Goal: Entertainment & Leisure: Consume media (video, audio)

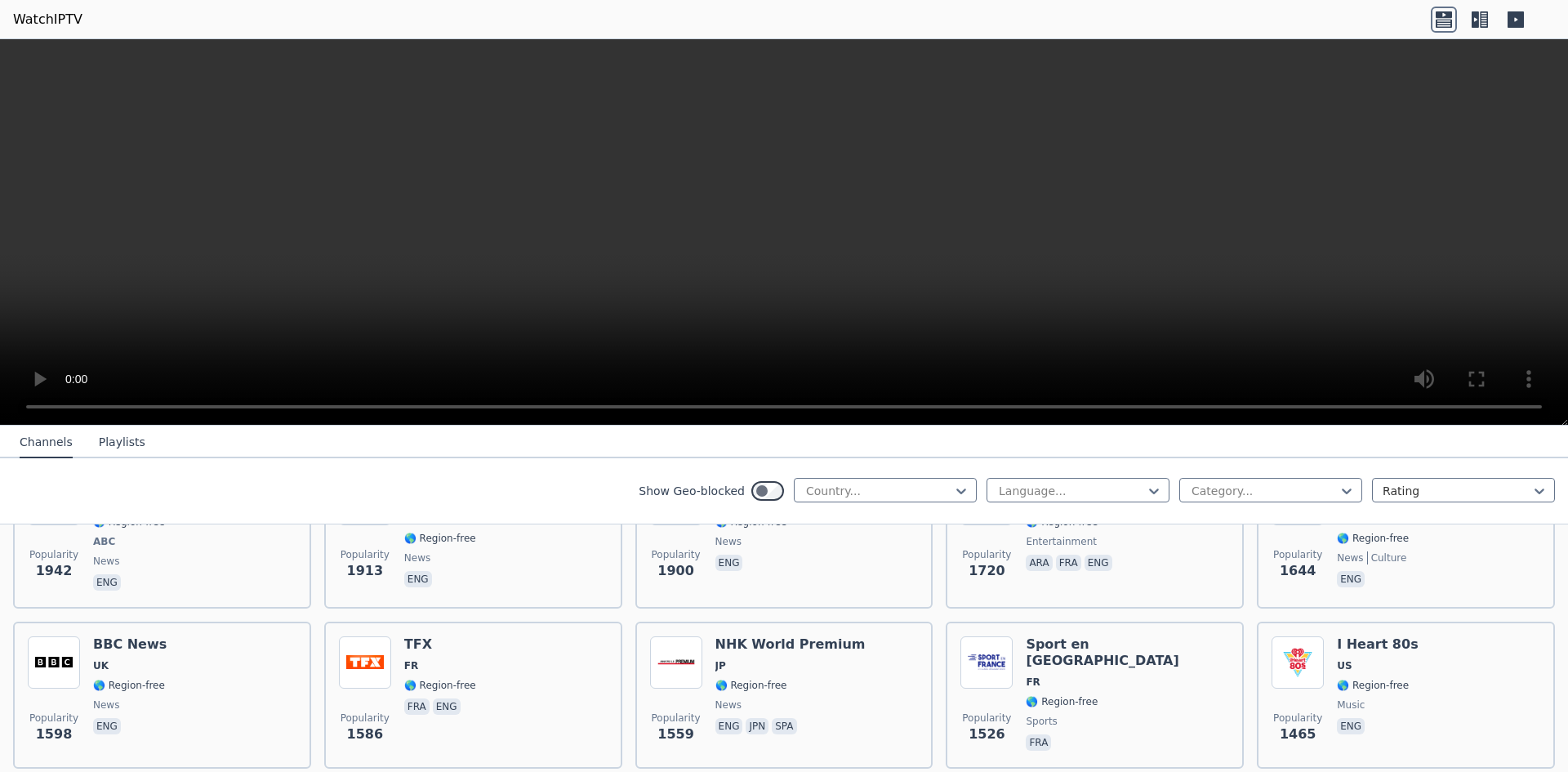
scroll to position [1144, 0]
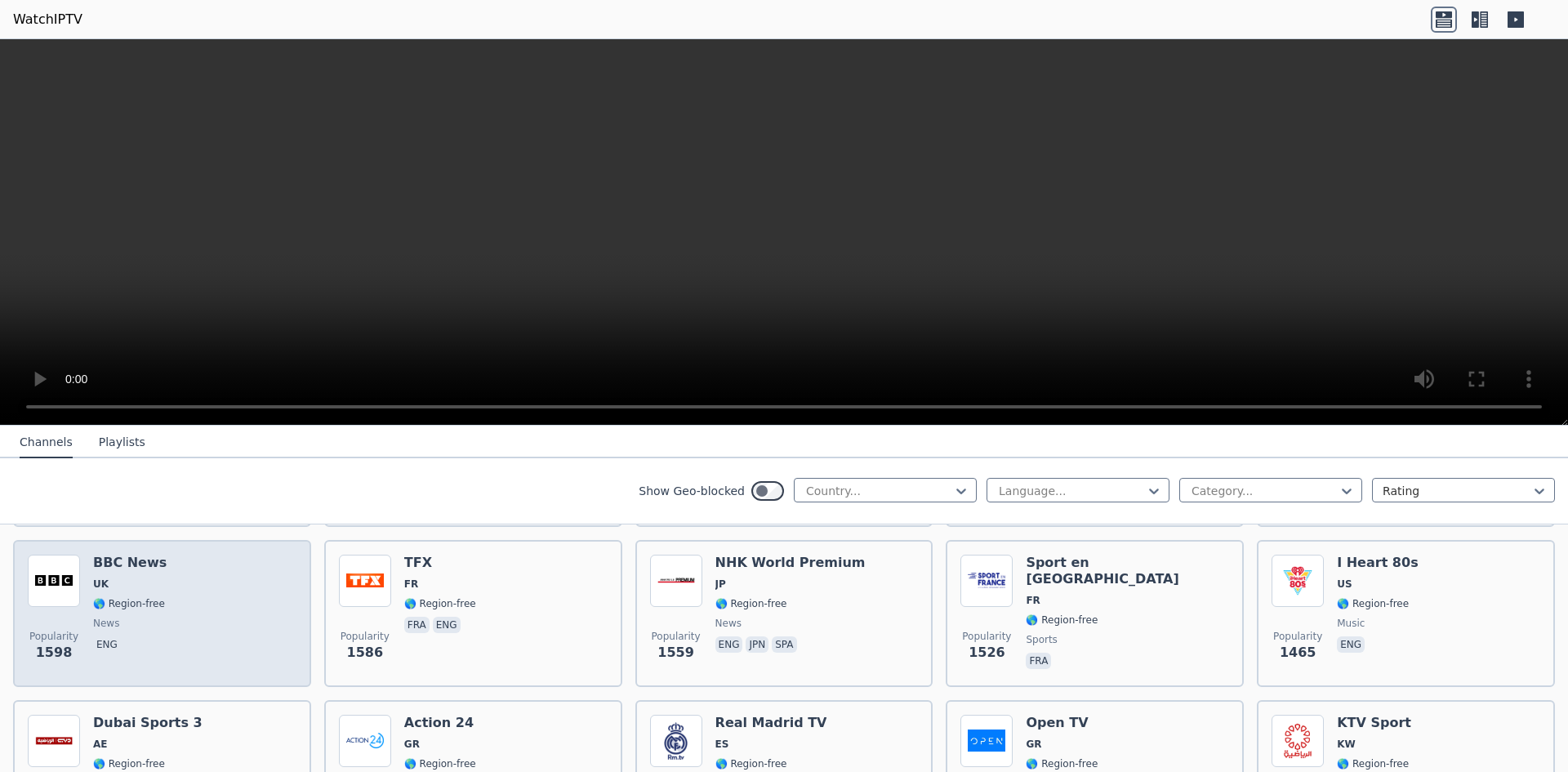
click at [49, 578] on img at bounding box center [54, 581] width 52 height 53
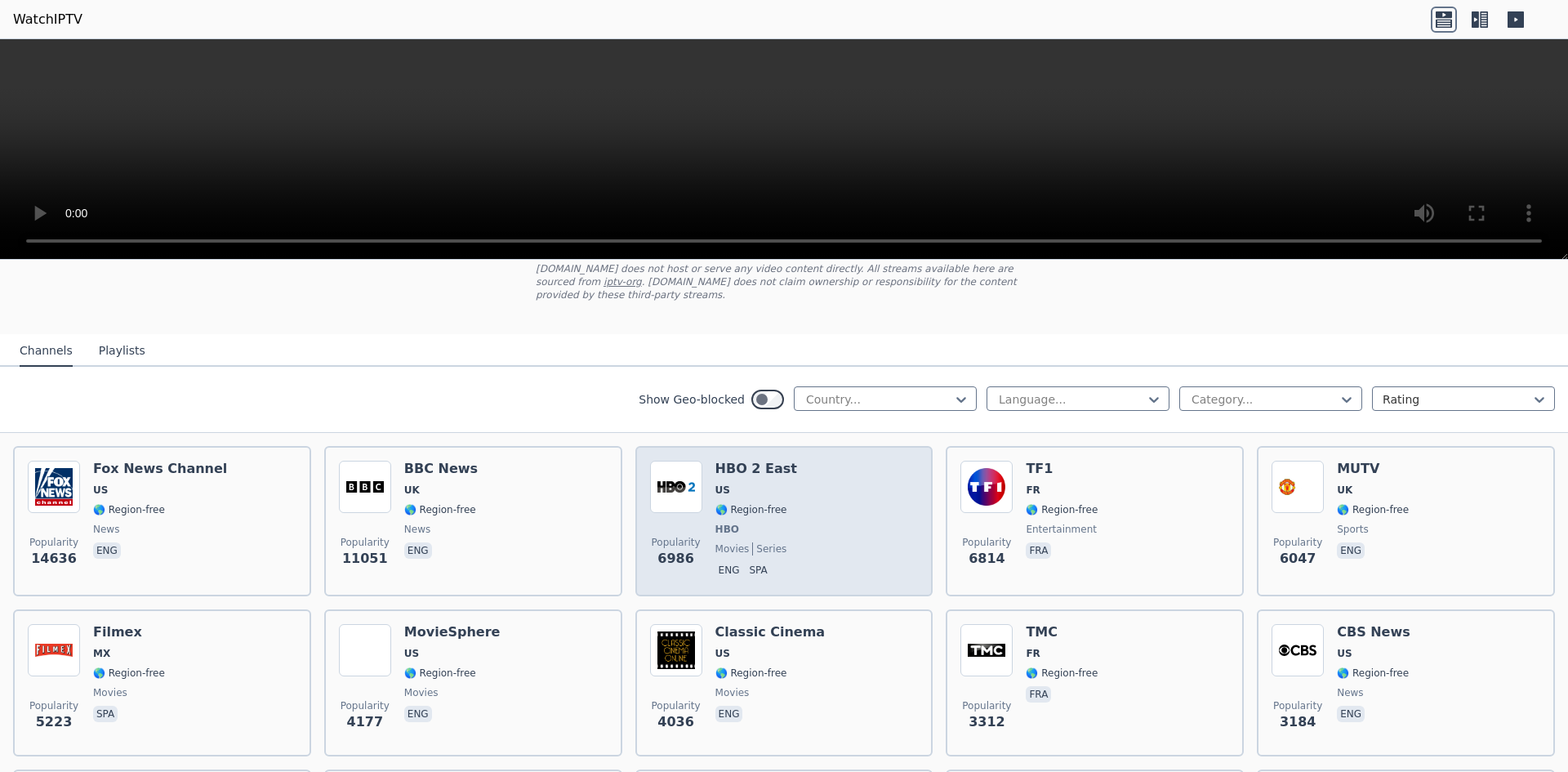
scroll to position [0, 0]
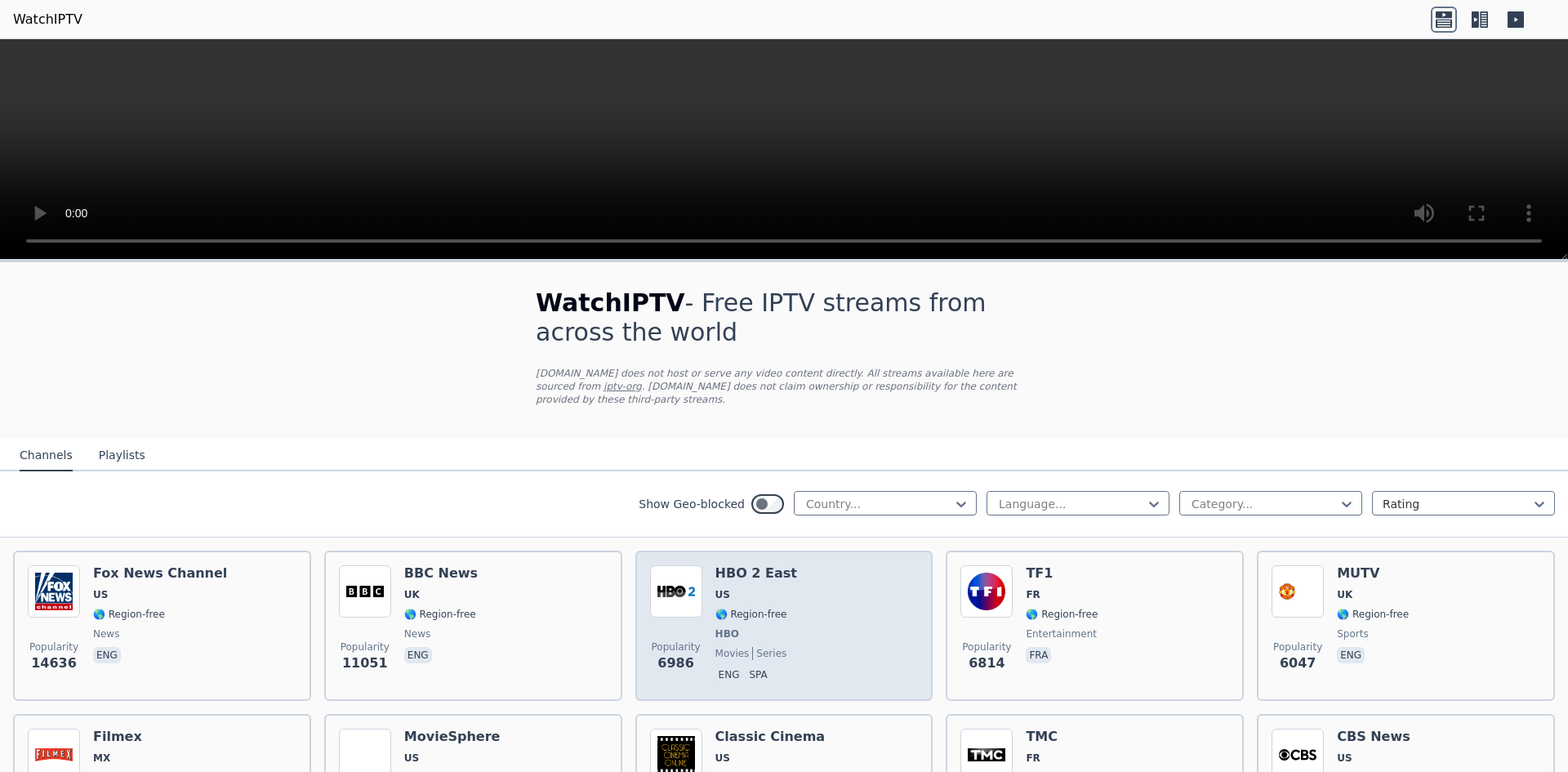
click at [732, 573] on div "HBO 2 East US 🌎 Region-free HBO movies series eng spa" at bounding box center [756, 626] width 81 height 121
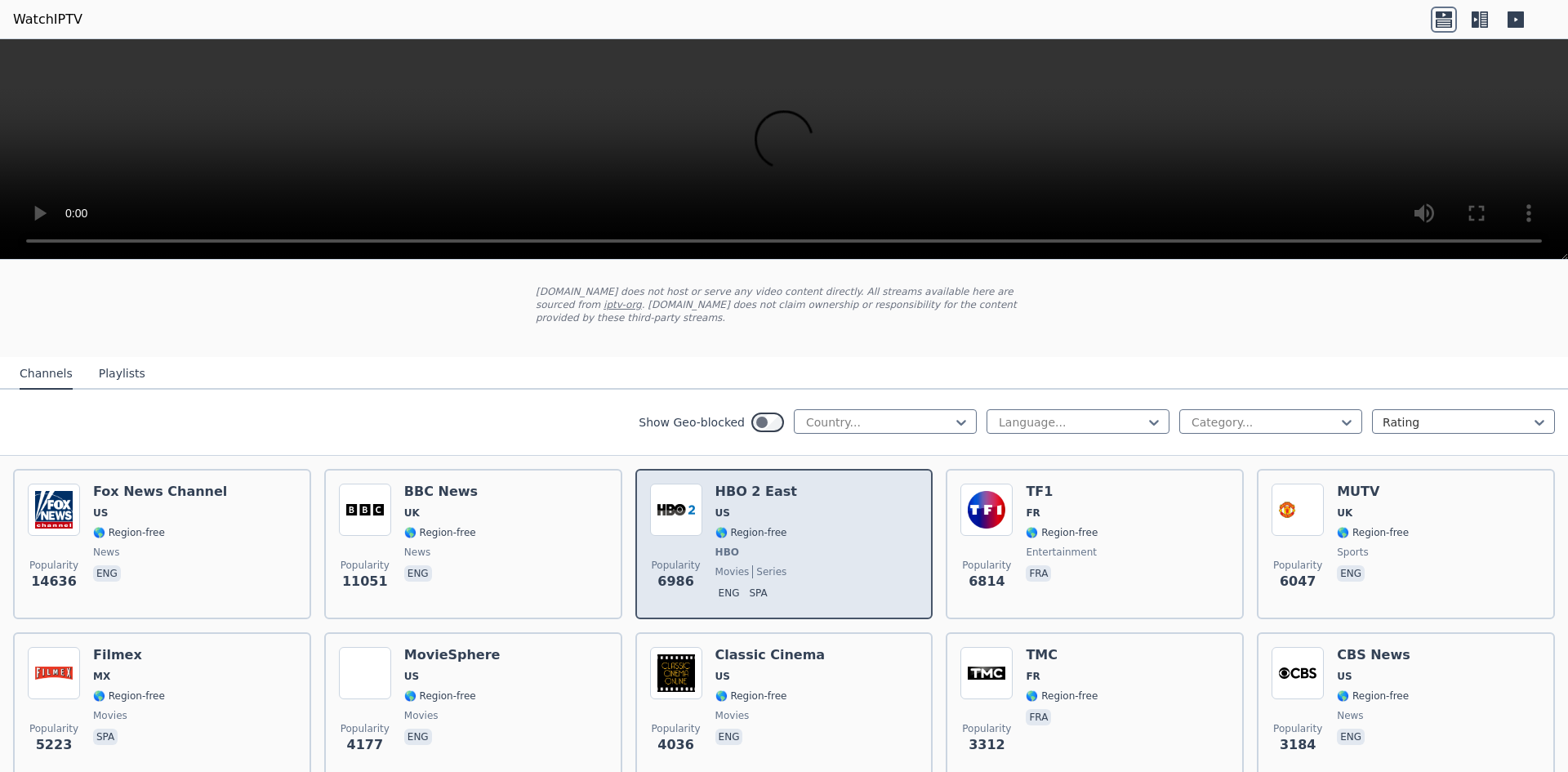
scroll to position [164, 0]
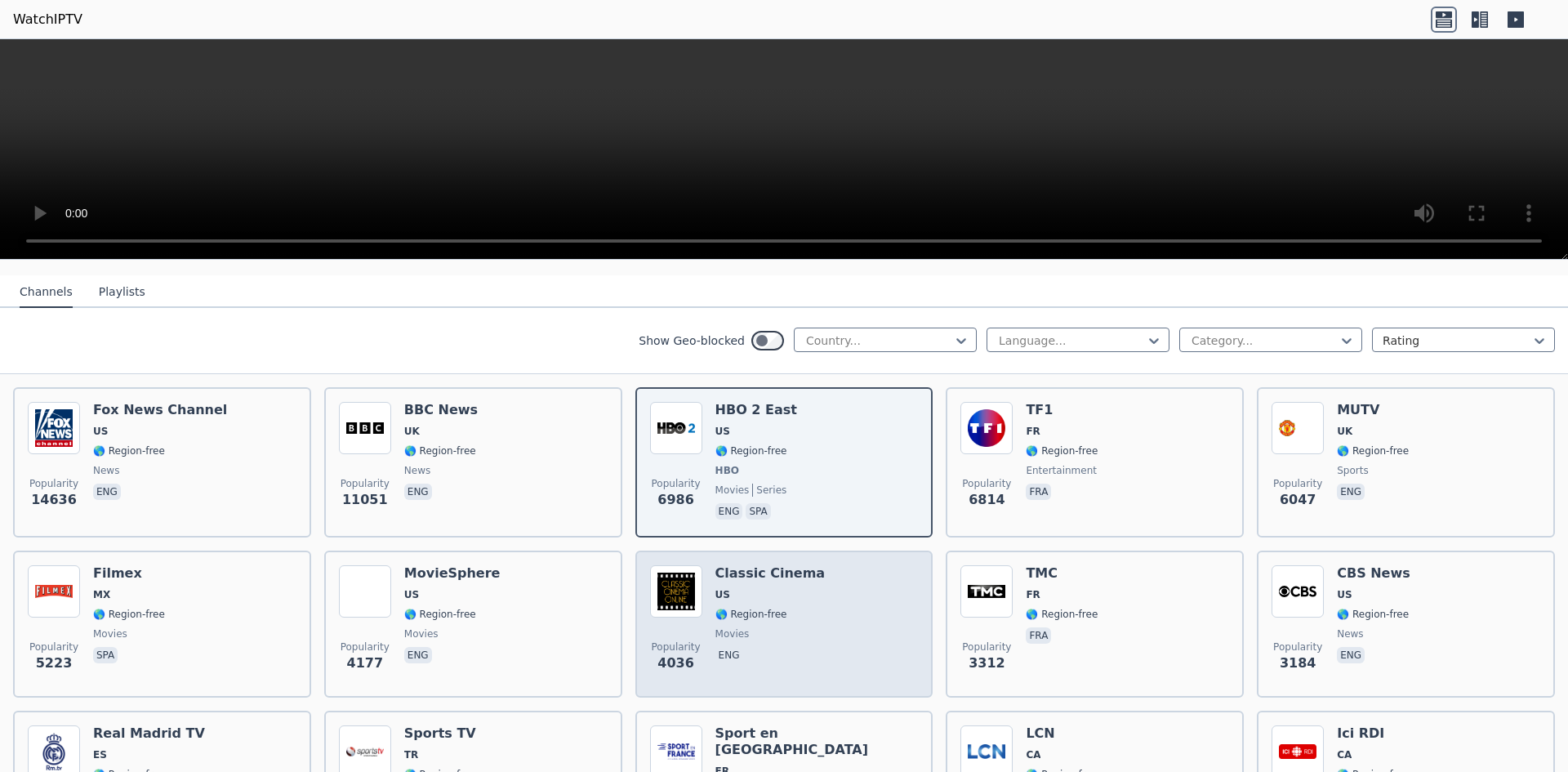
click at [680, 600] on img at bounding box center [676, 592] width 52 height 53
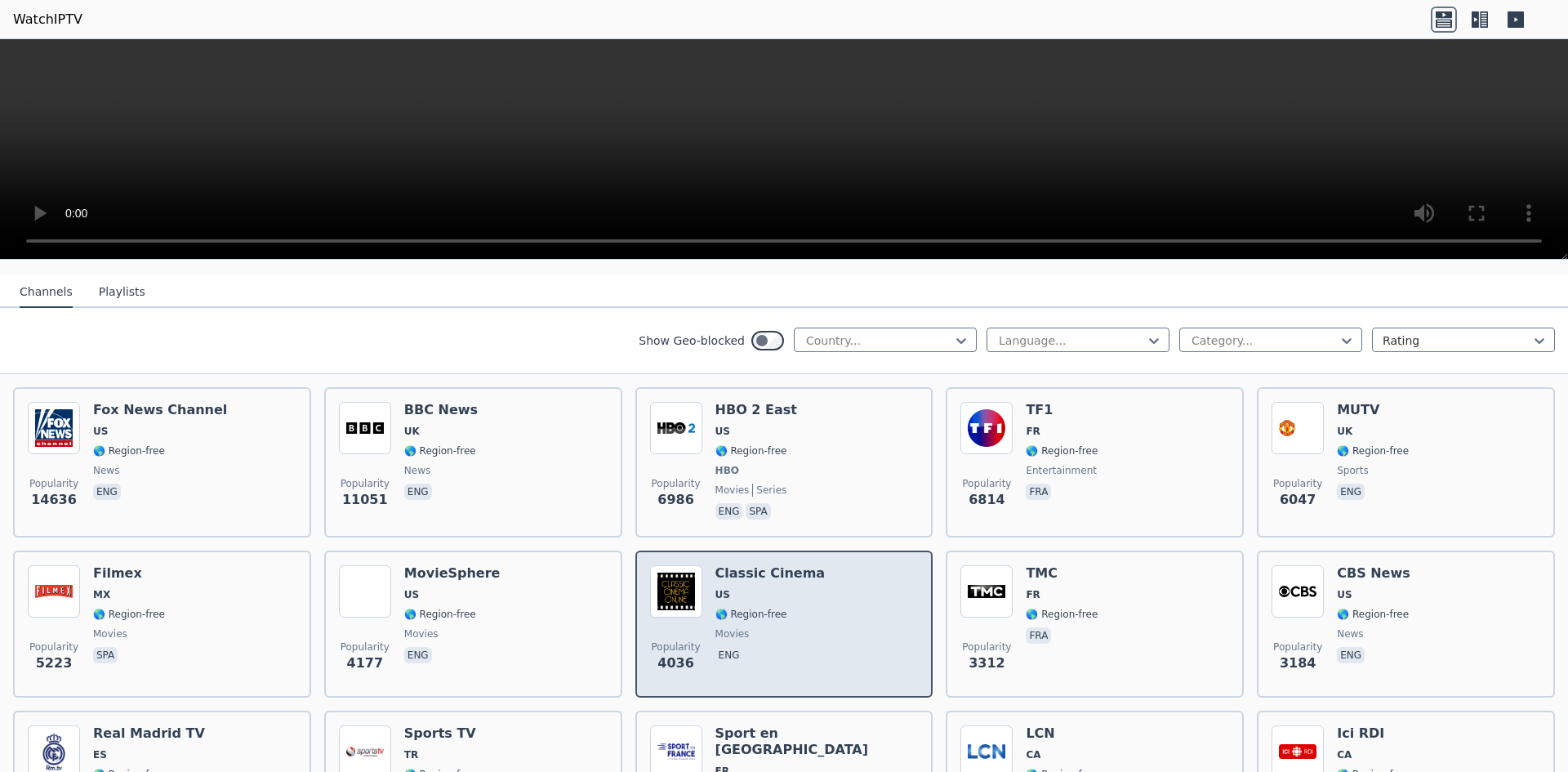
click at [690, 565] on img at bounding box center [676, 592] width 52 height 53
click at [681, 565] on img at bounding box center [676, 592] width 52 height 53
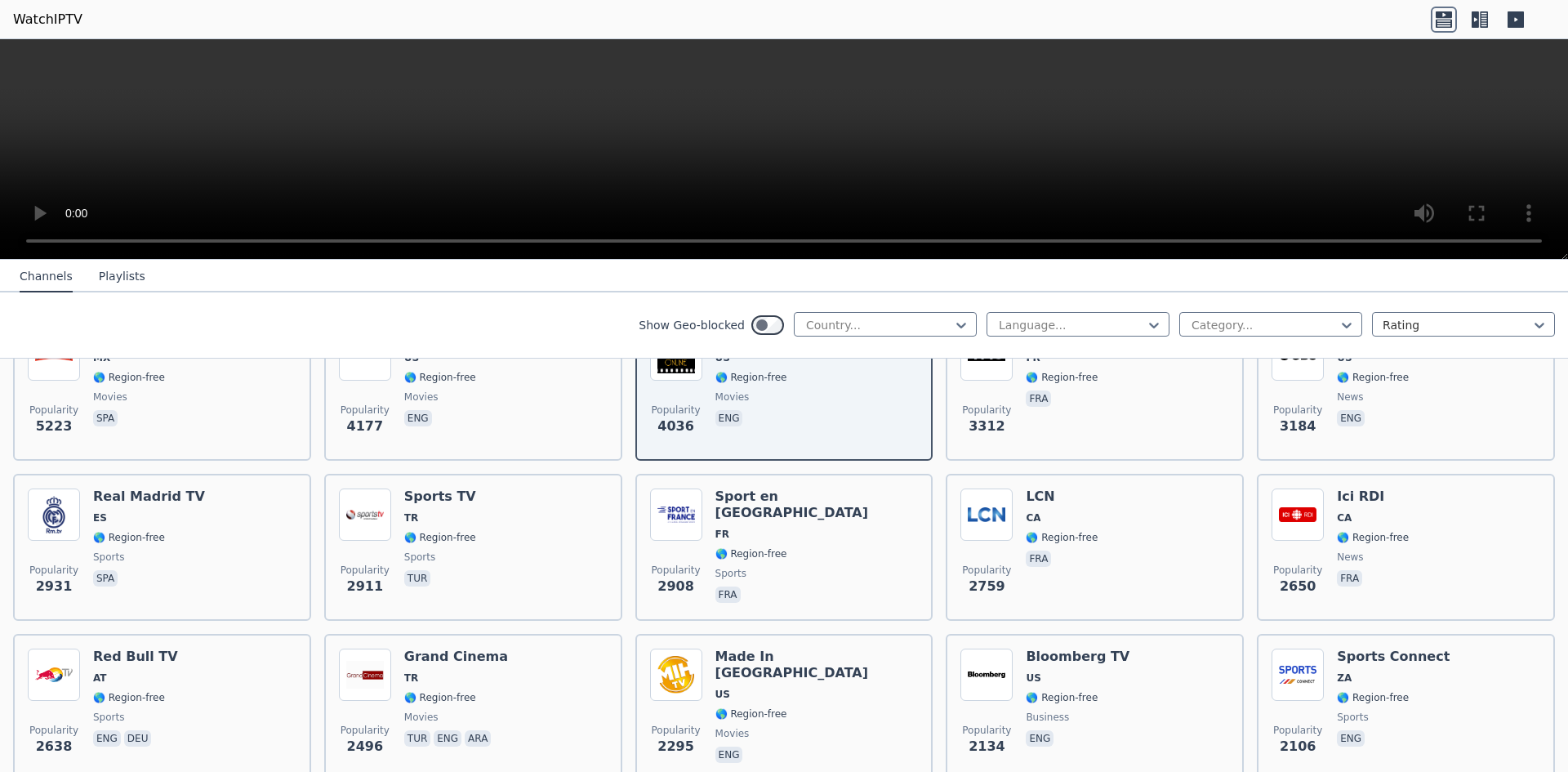
scroll to position [409, 0]
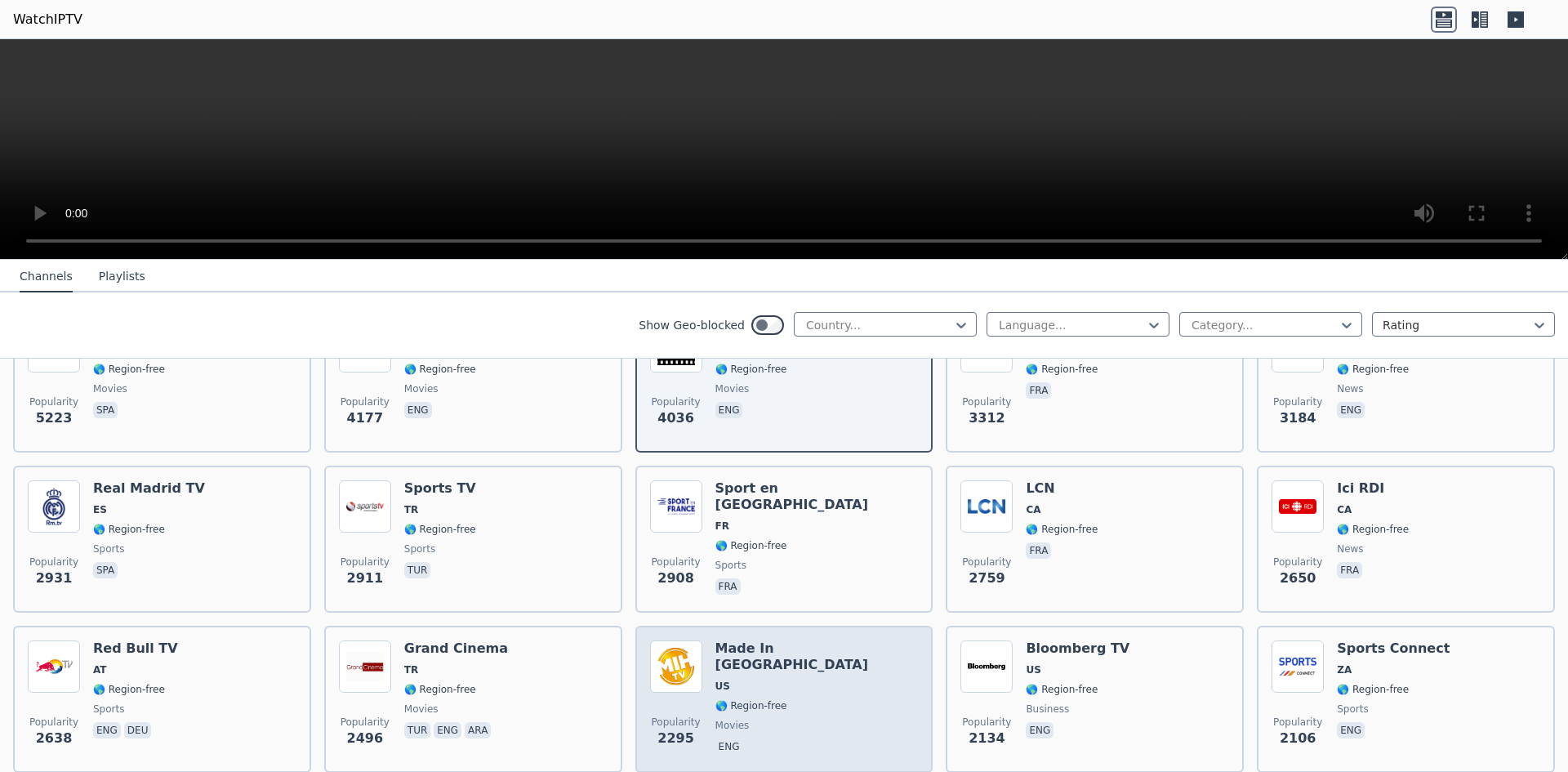
click at [716, 666] on div "Made In [GEOGRAPHIC_DATA] [GEOGRAPHIC_DATA] 🌎 Region-free movies eng" at bounding box center [817, 699] width 203 height 117
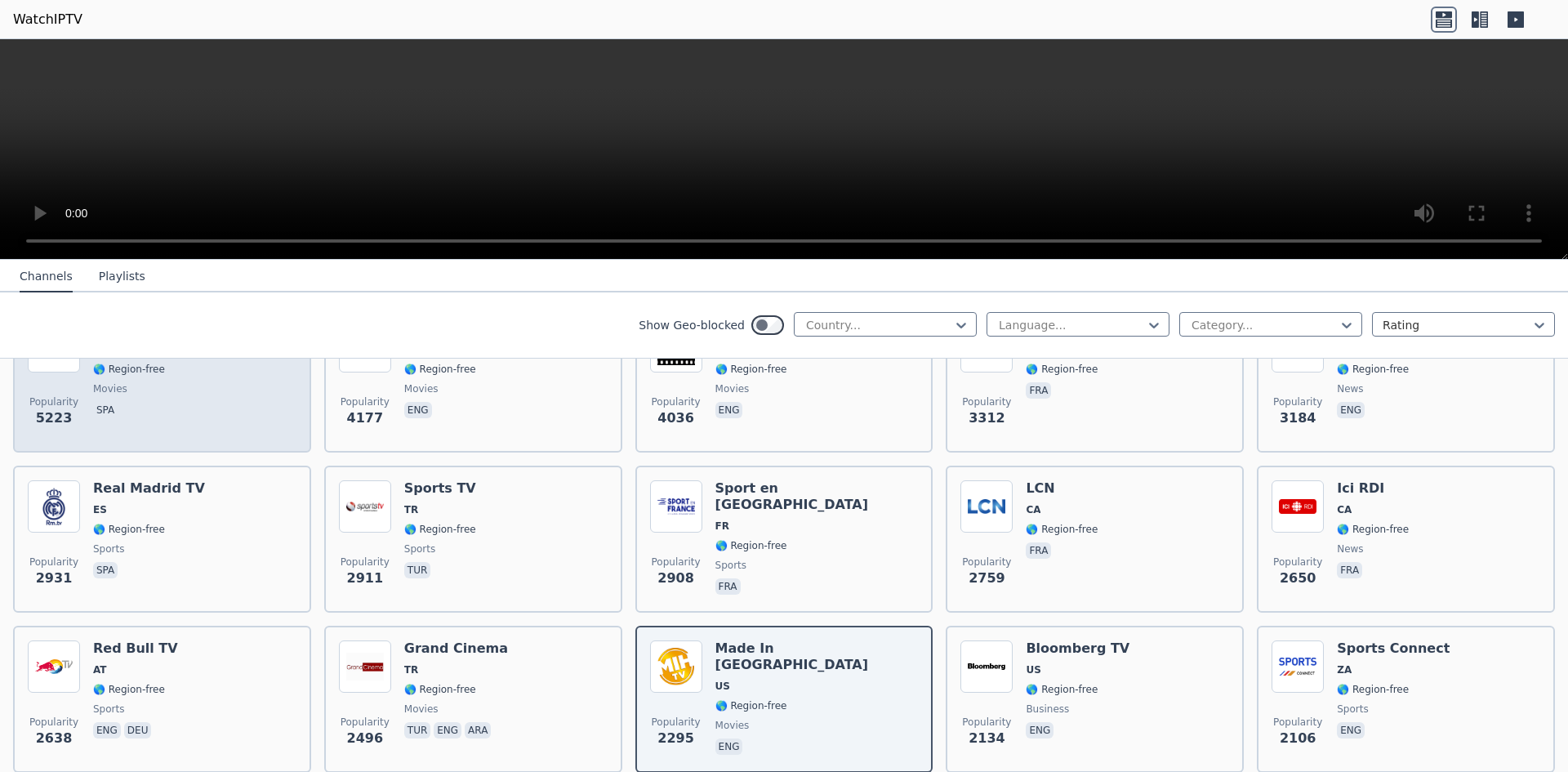
click at [49, 396] on span "Popularity" at bounding box center [54, 402] width 49 height 13
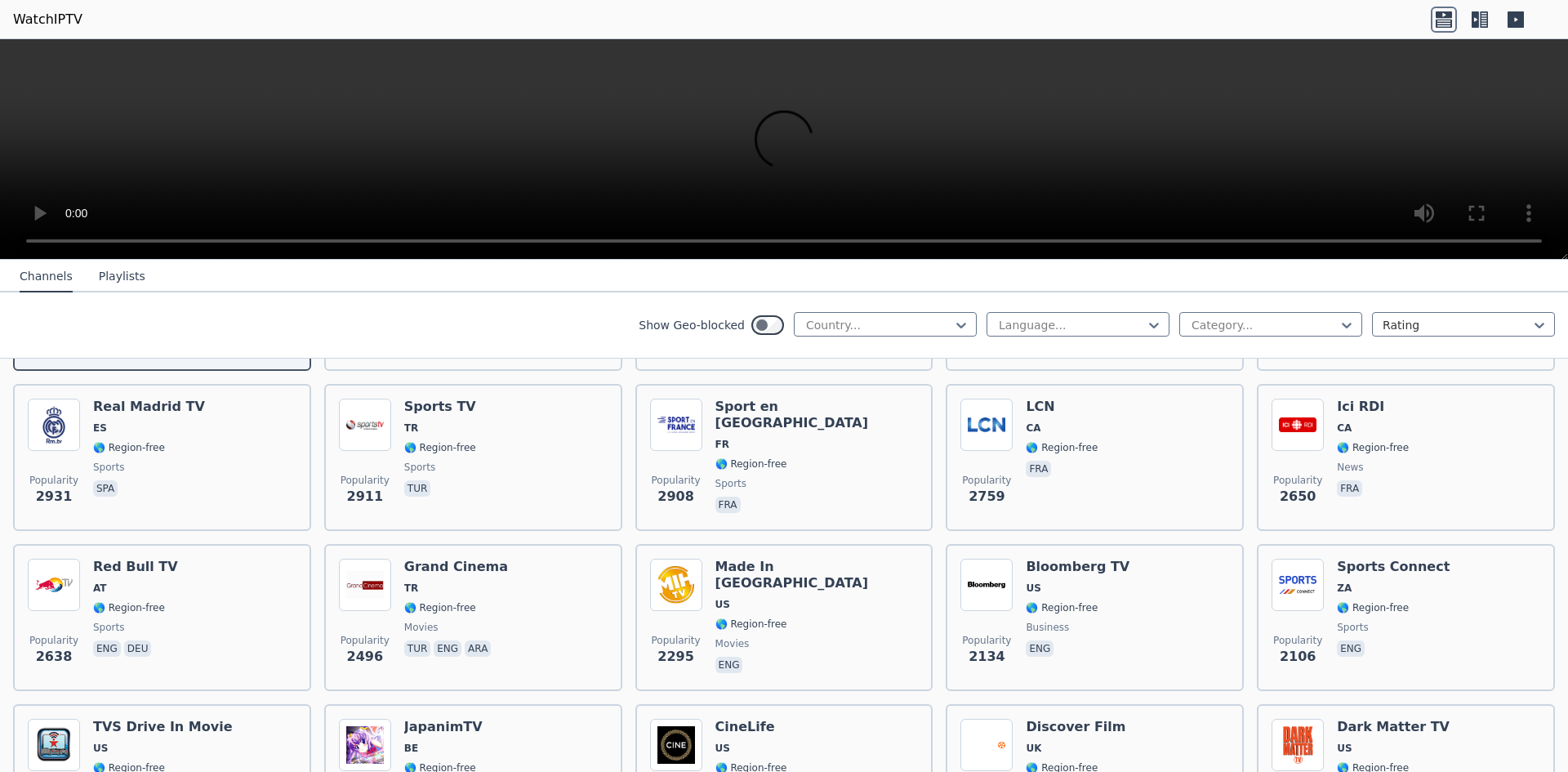
scroll to position [81, 0]
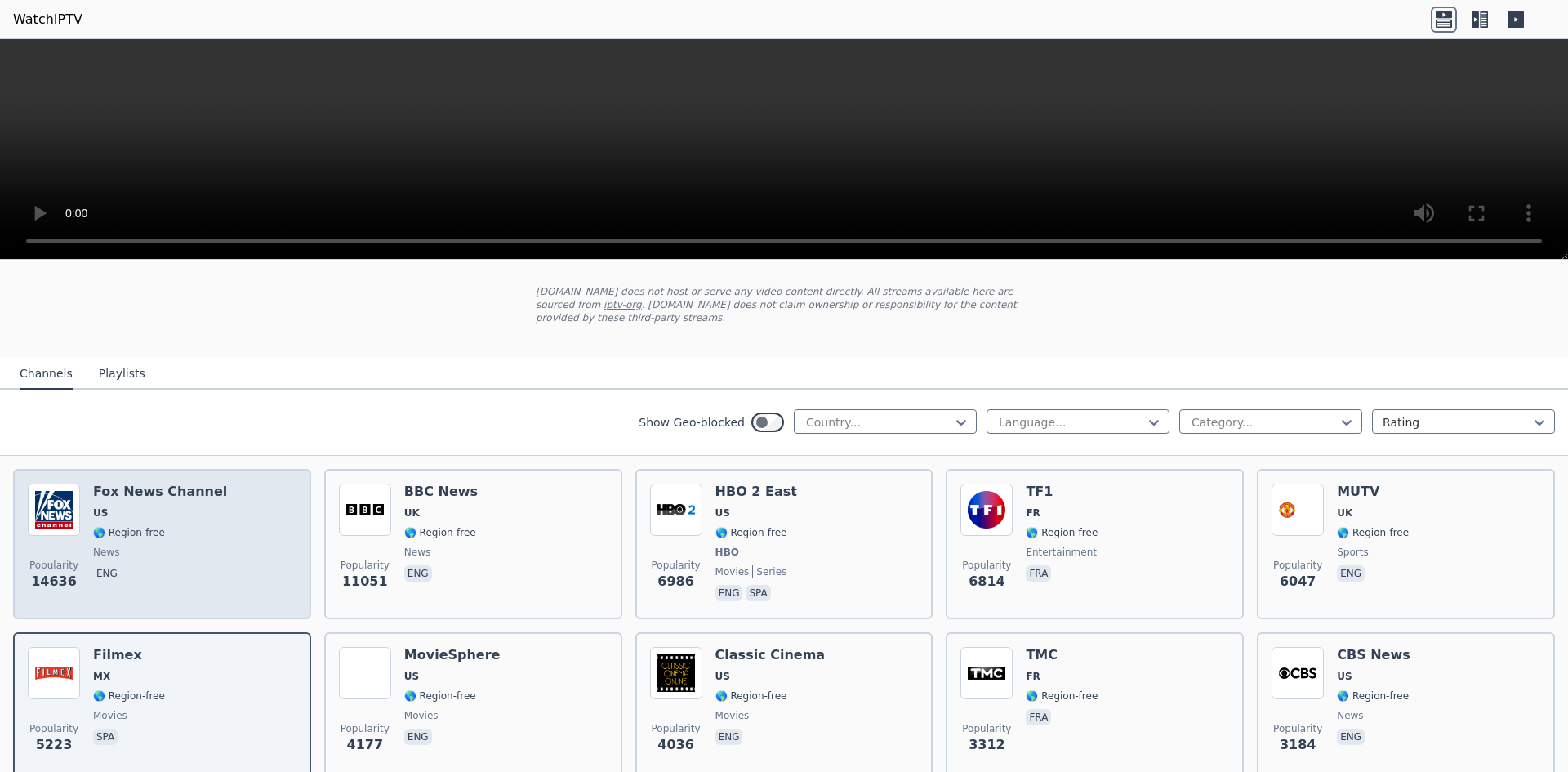
click at [53, 494] on img at bounding box center [54, 510] width 52 height 53
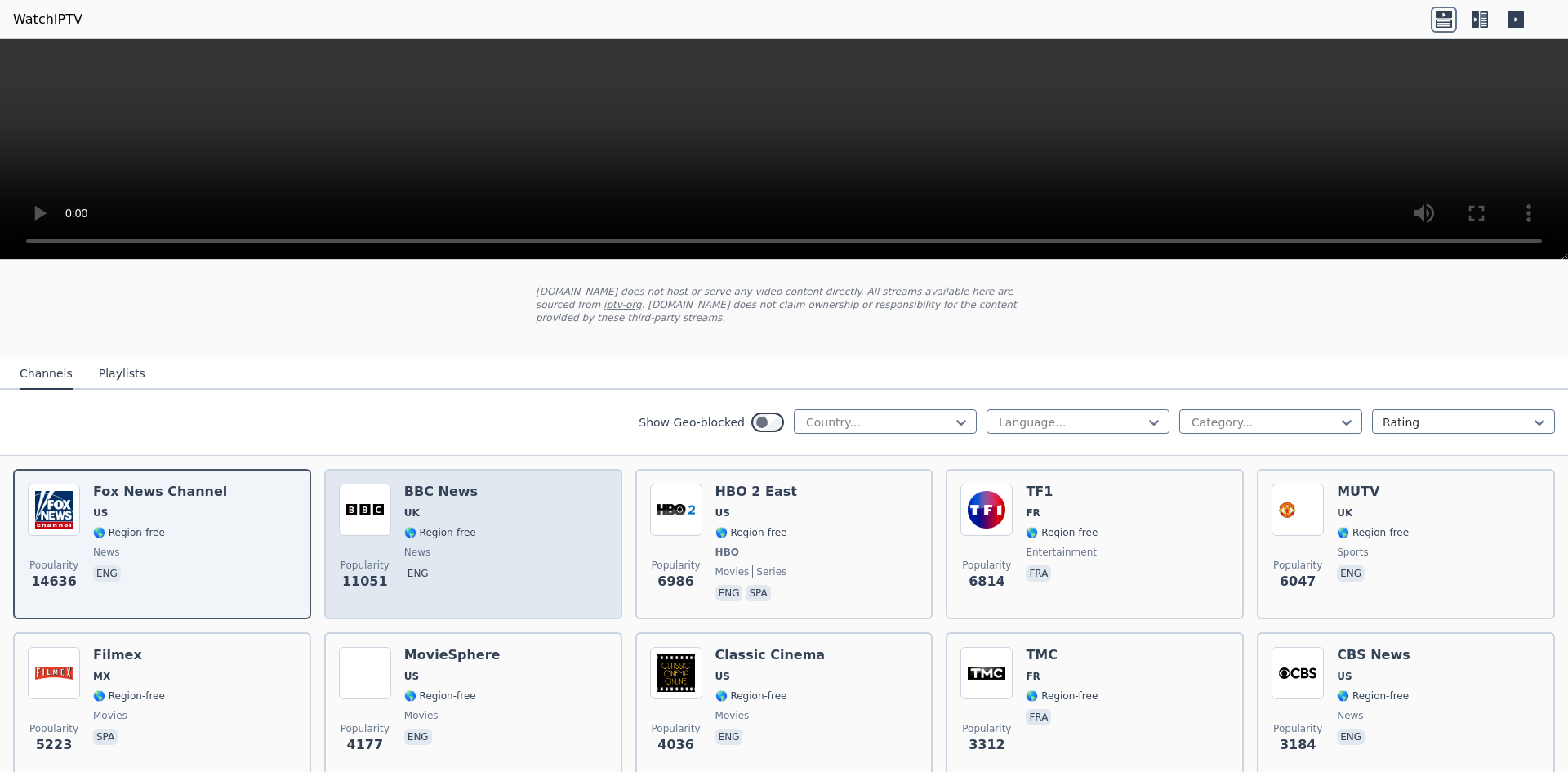
click at [397, 485] on div "Popularity 11051 BBC News UK 🌎 Region-free news eng" at bounding box center [472, 544] width 269 height 121
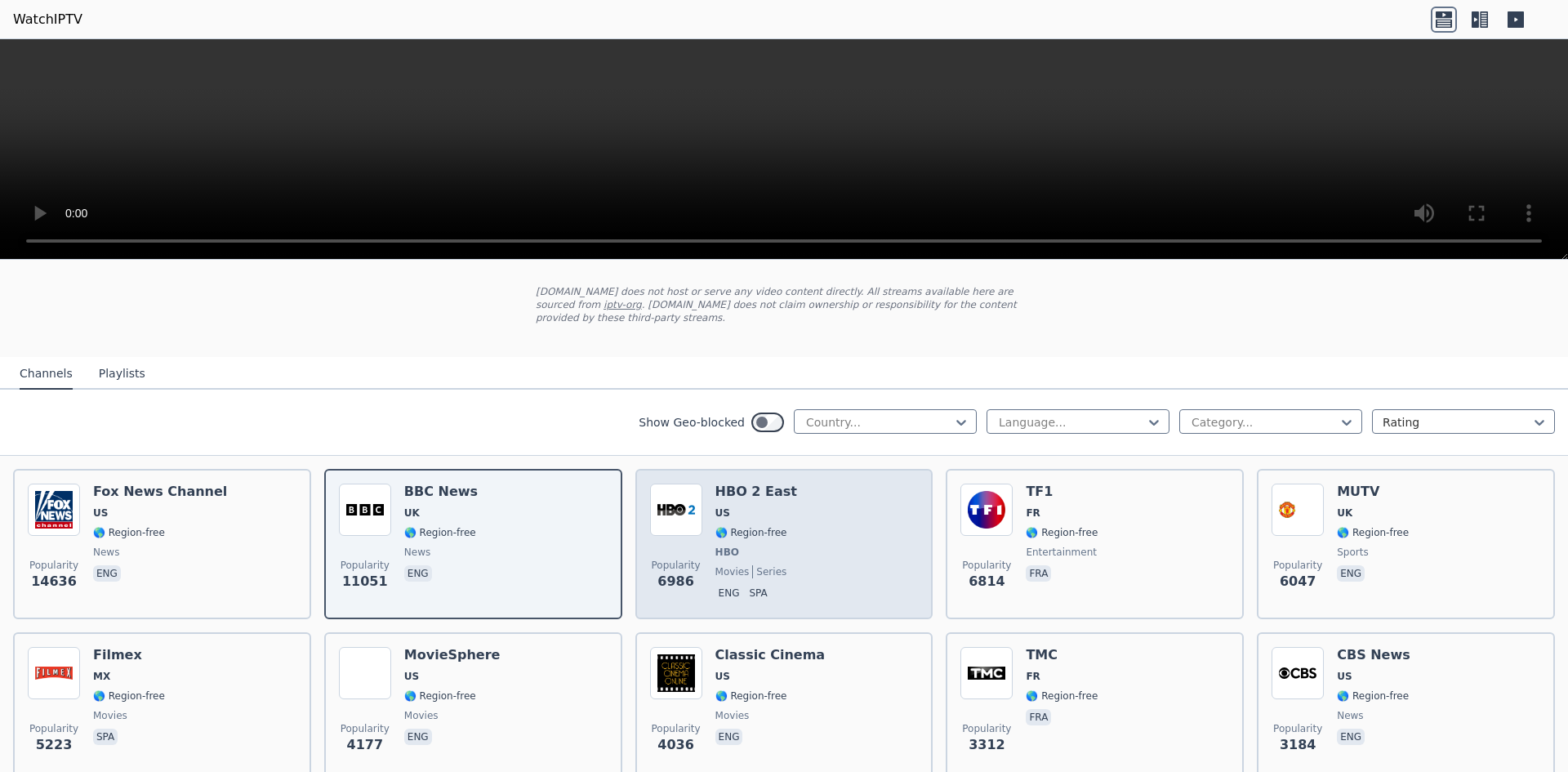
click at [729, 507] on span "US" at bounding box center [756, 513] width 81 height 13
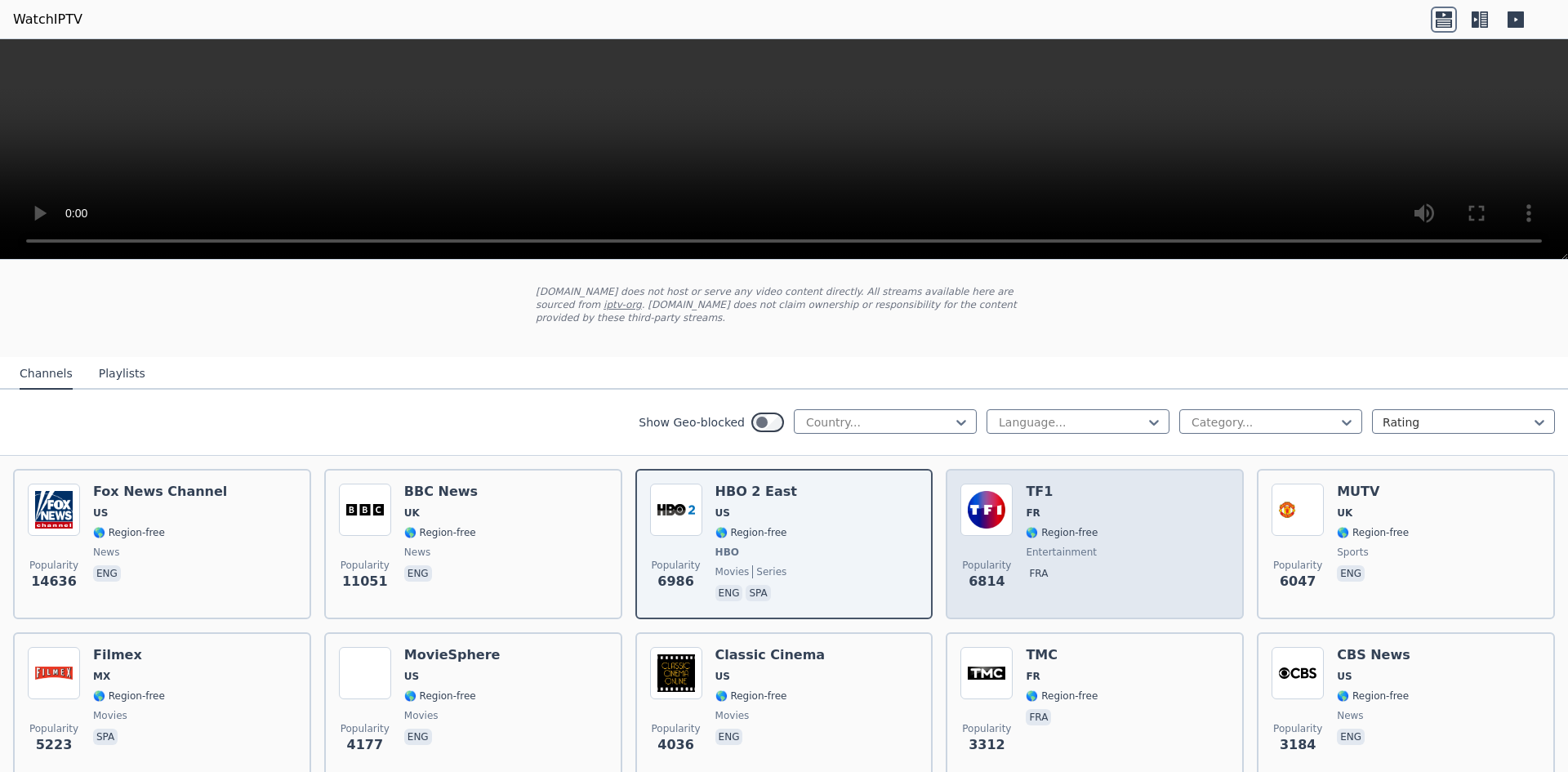
click at [1007, 520] on div "Popularity 6814 TF1 FR 🌎 Region-free entertainment fra" at bounding box center [1095, 544] width 269 height 121
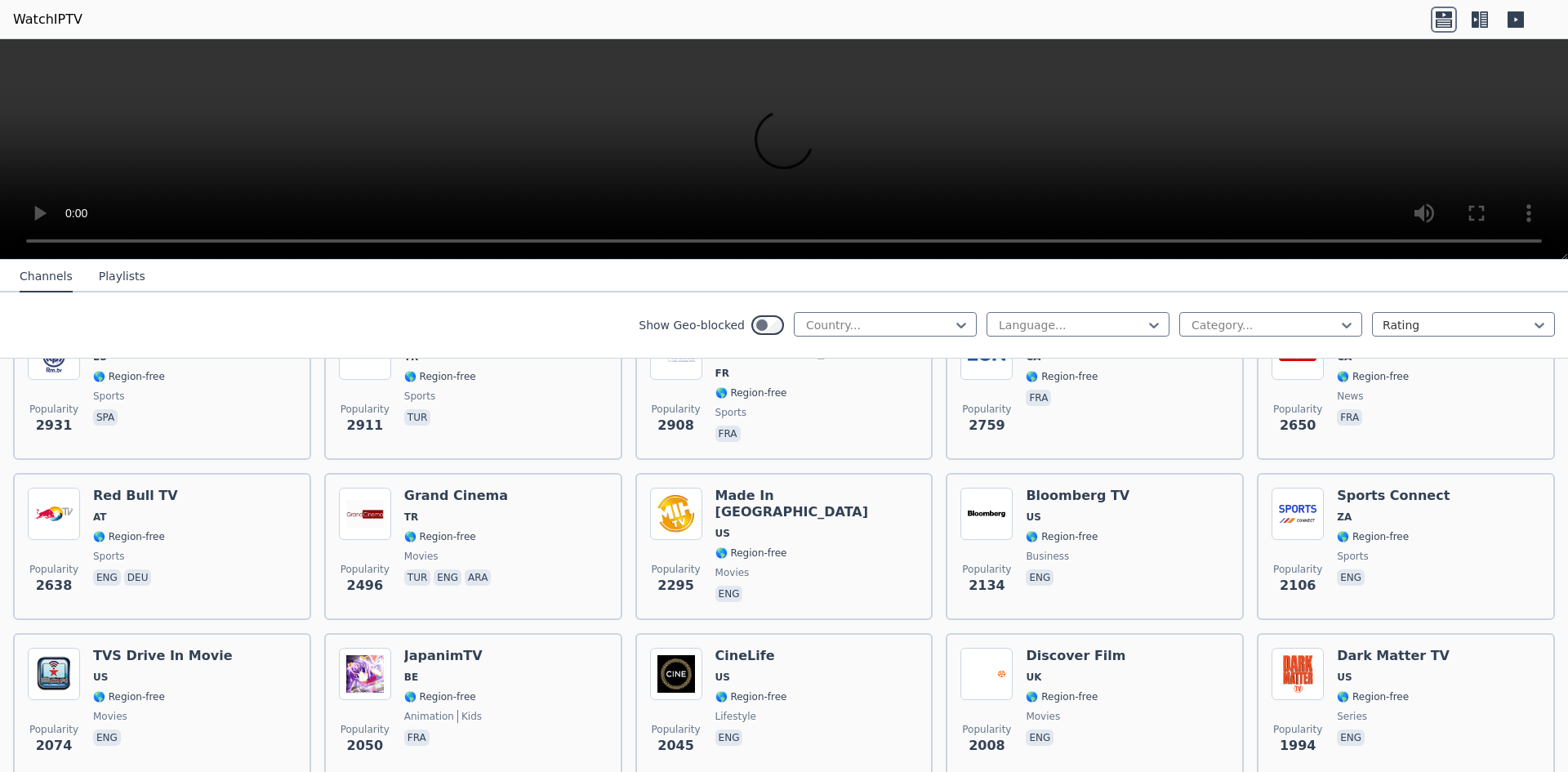
scroll to position [654, 0]
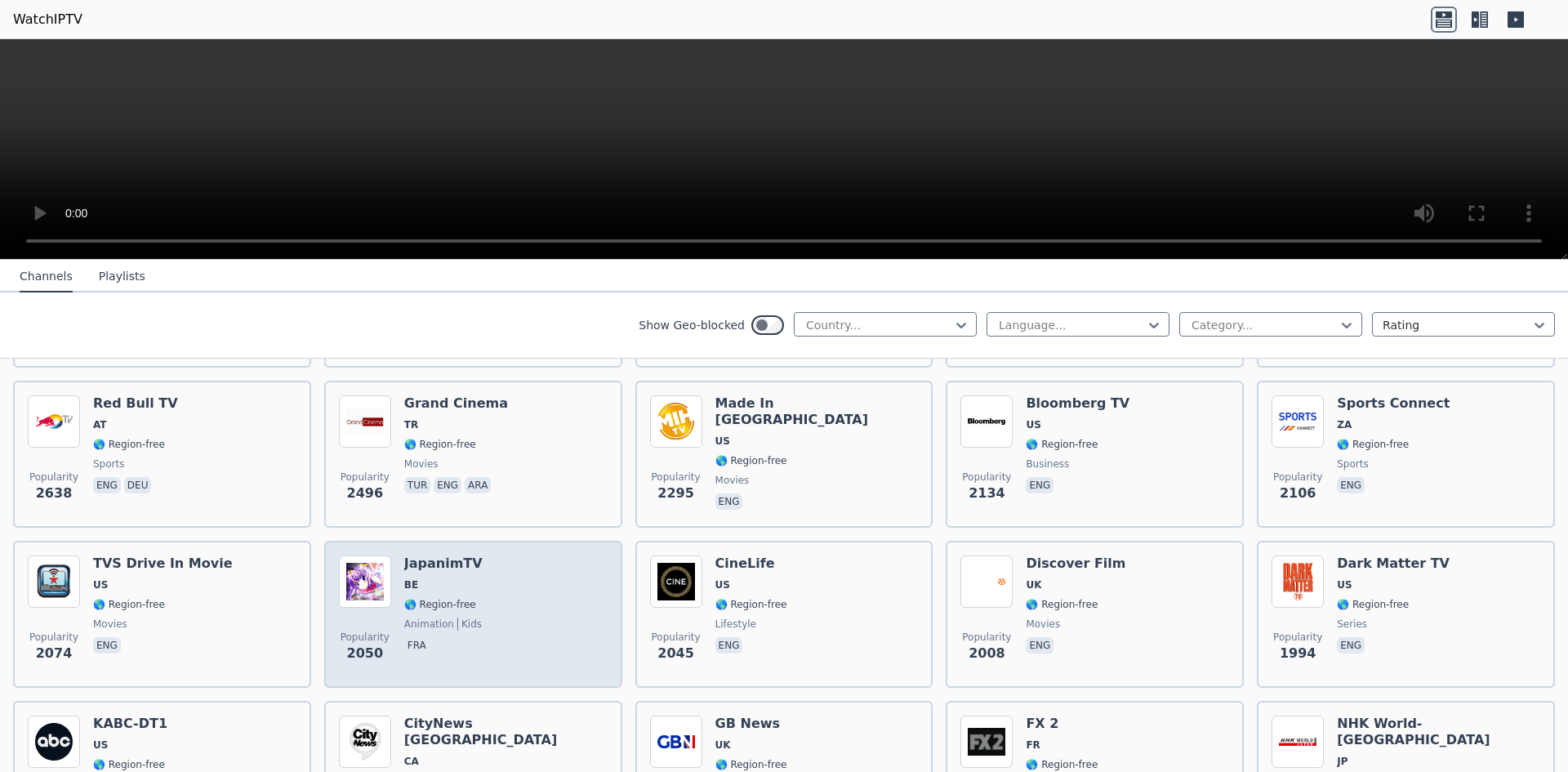
click at [389, 586] on div "Popularity 2050 JapanimTV BE 🌎 Region-free animation kids fra" at bounding box center [472, 614] width 269 height 117
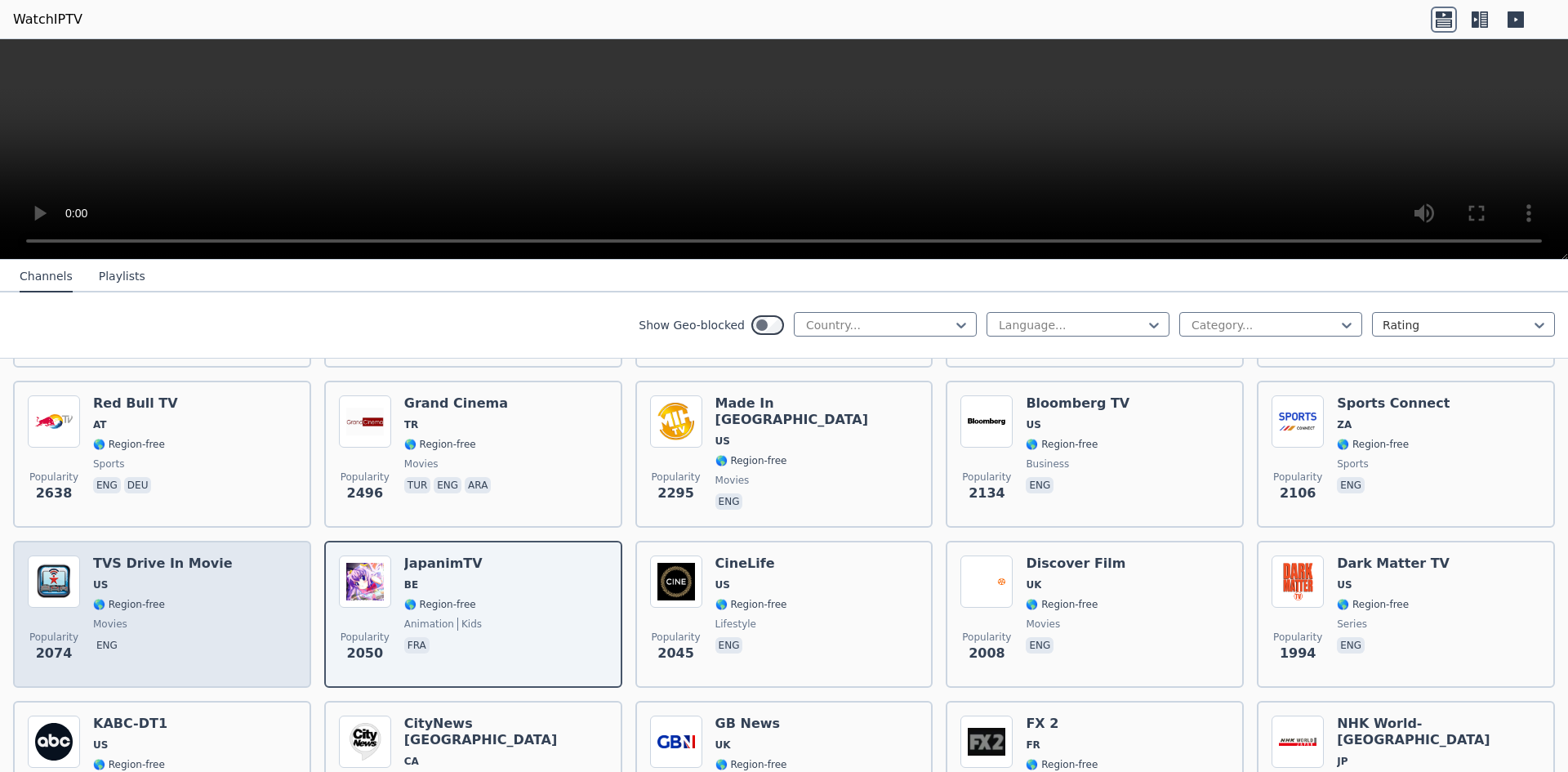
click at [61, 577] on img at bounding box center [54, 582] width 52 height 53
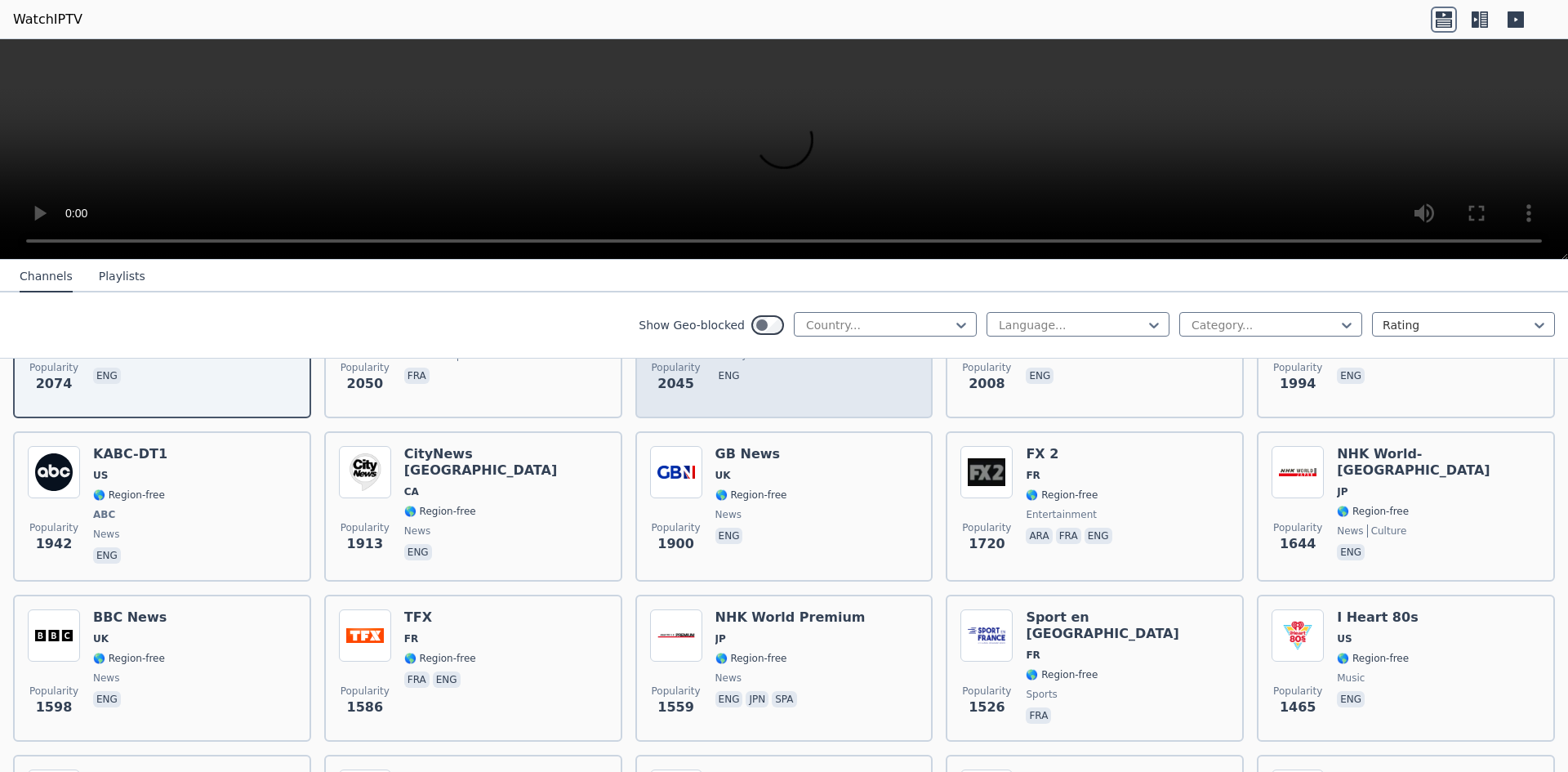
scroll to position [980, 0]
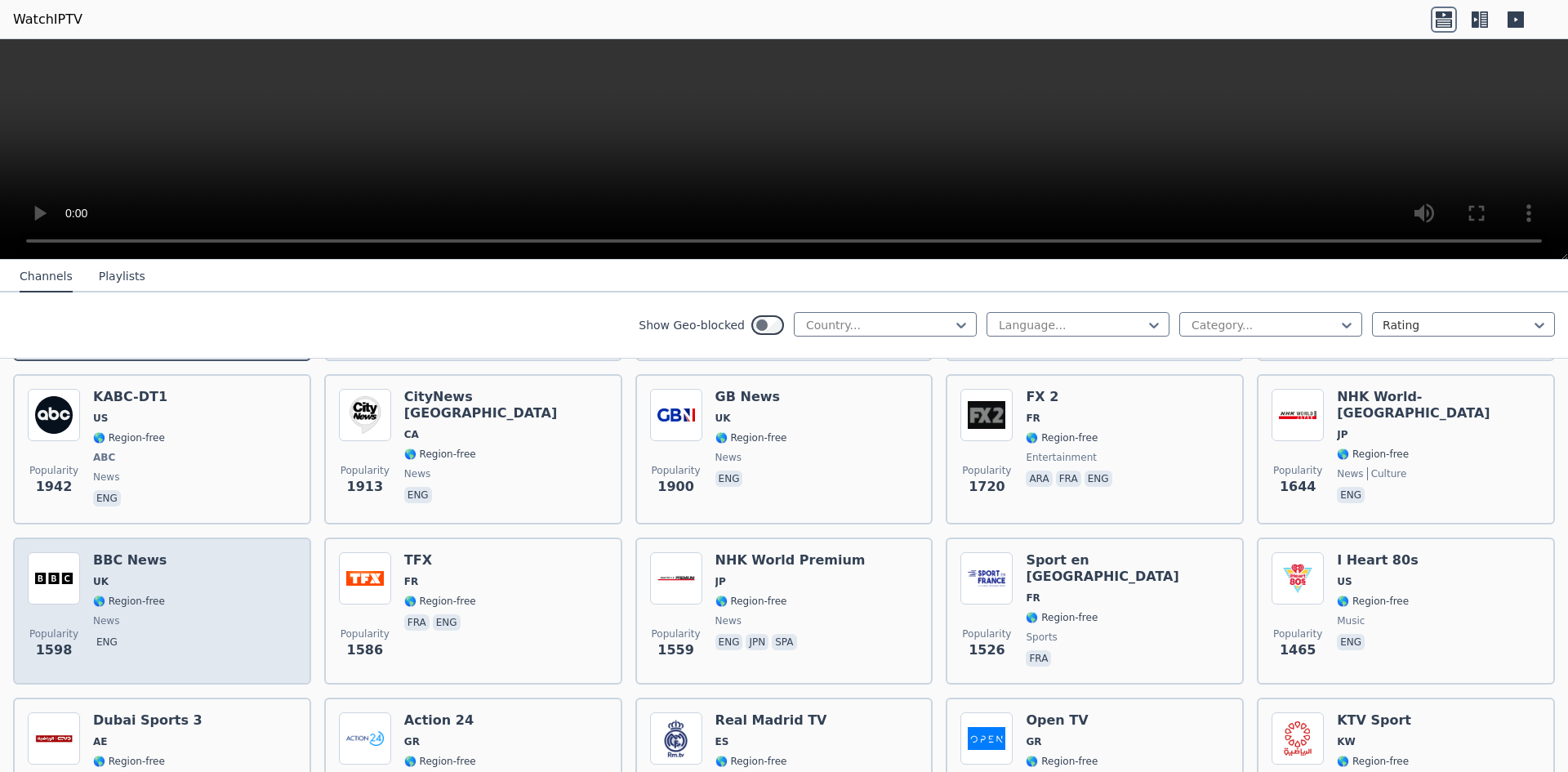
click at [108, 575] on span "UK" at bounding box center [130, 581] width 74 height 13
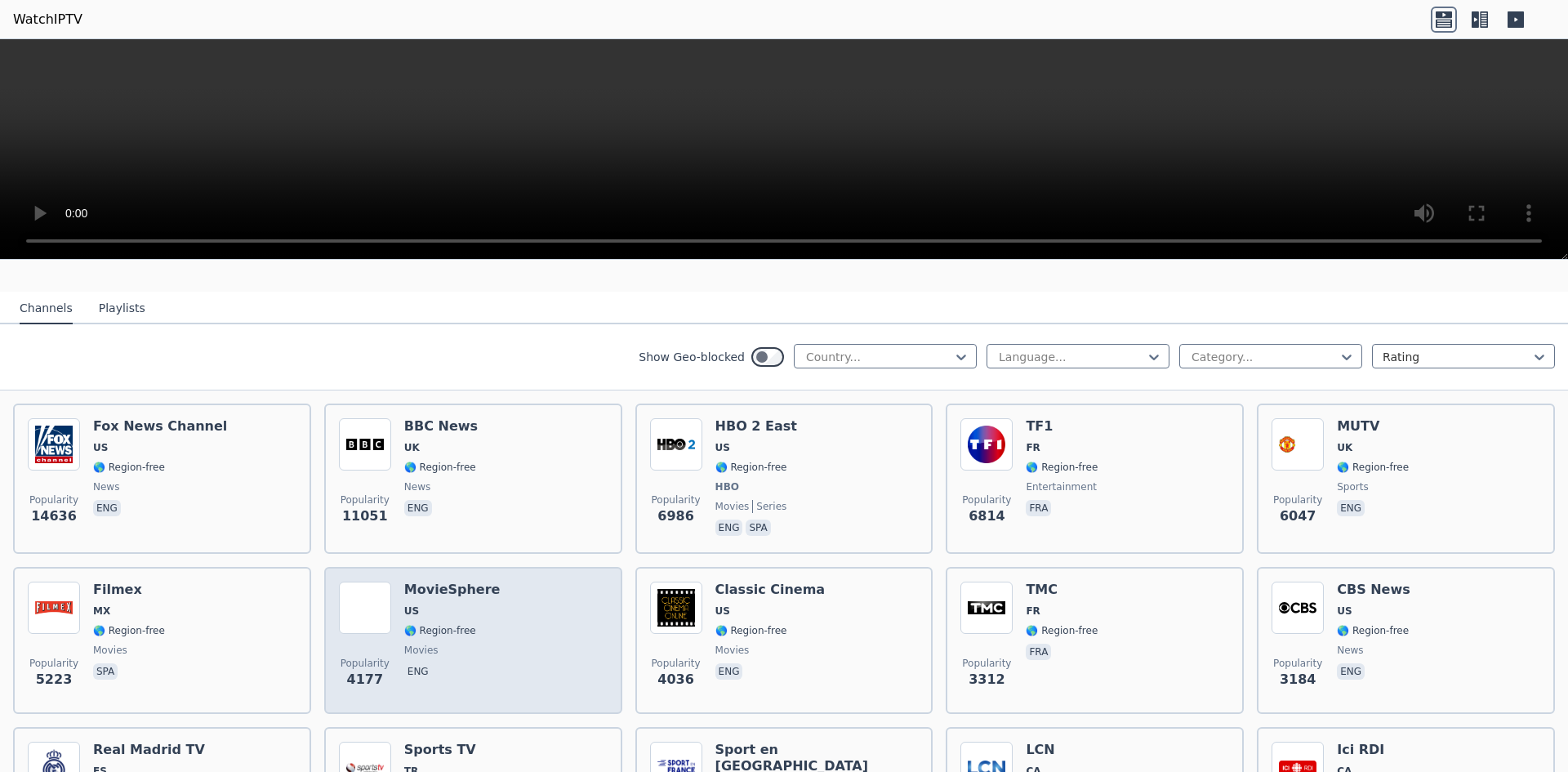
scroll to position [0, 0]
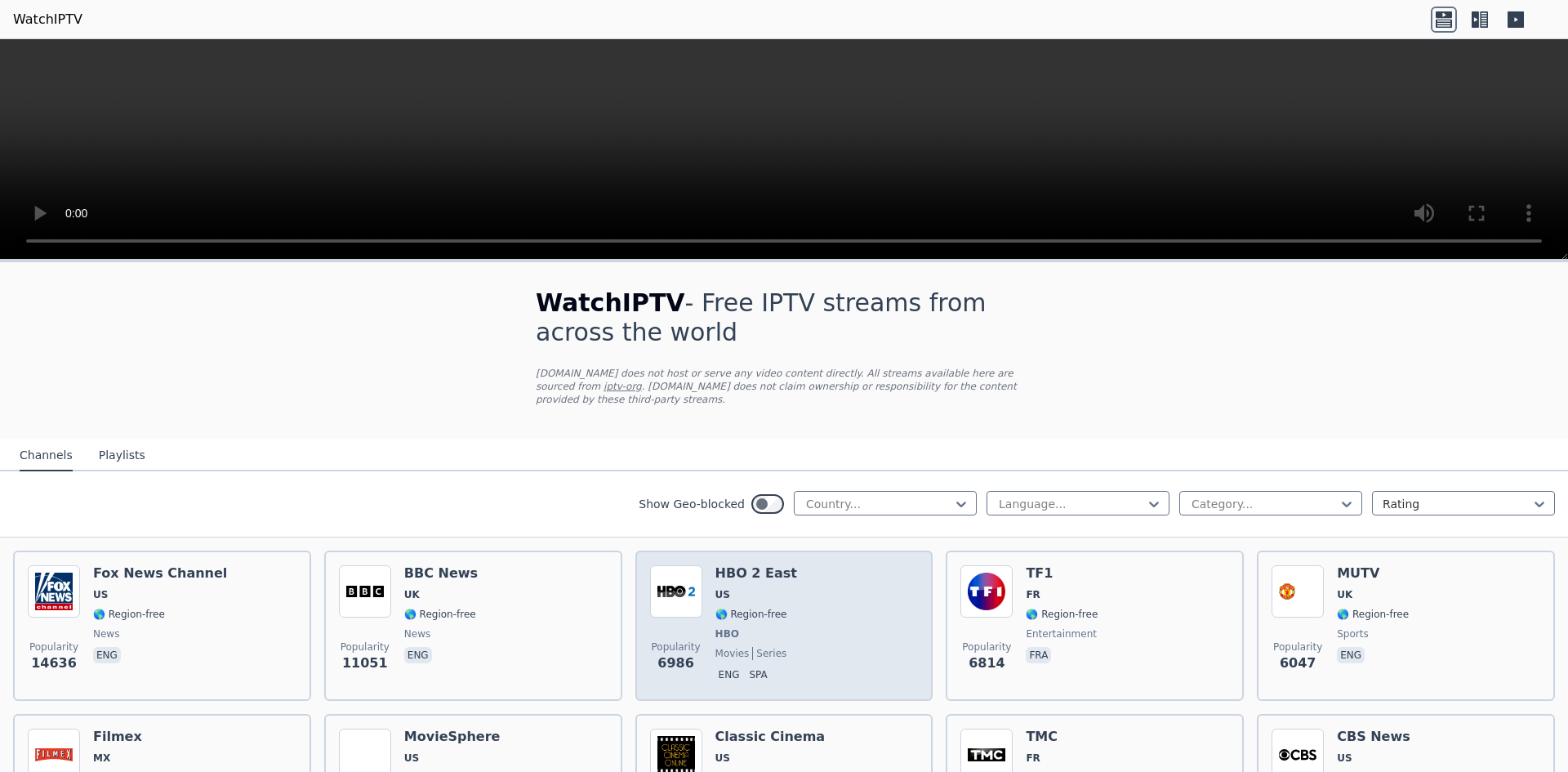
click at [705, 572] on div "Popularity 6986 HBO 2 East US 🌎 Region-free HBO movies series eng spa" at bounding box center [784, 626] width 269 height 121
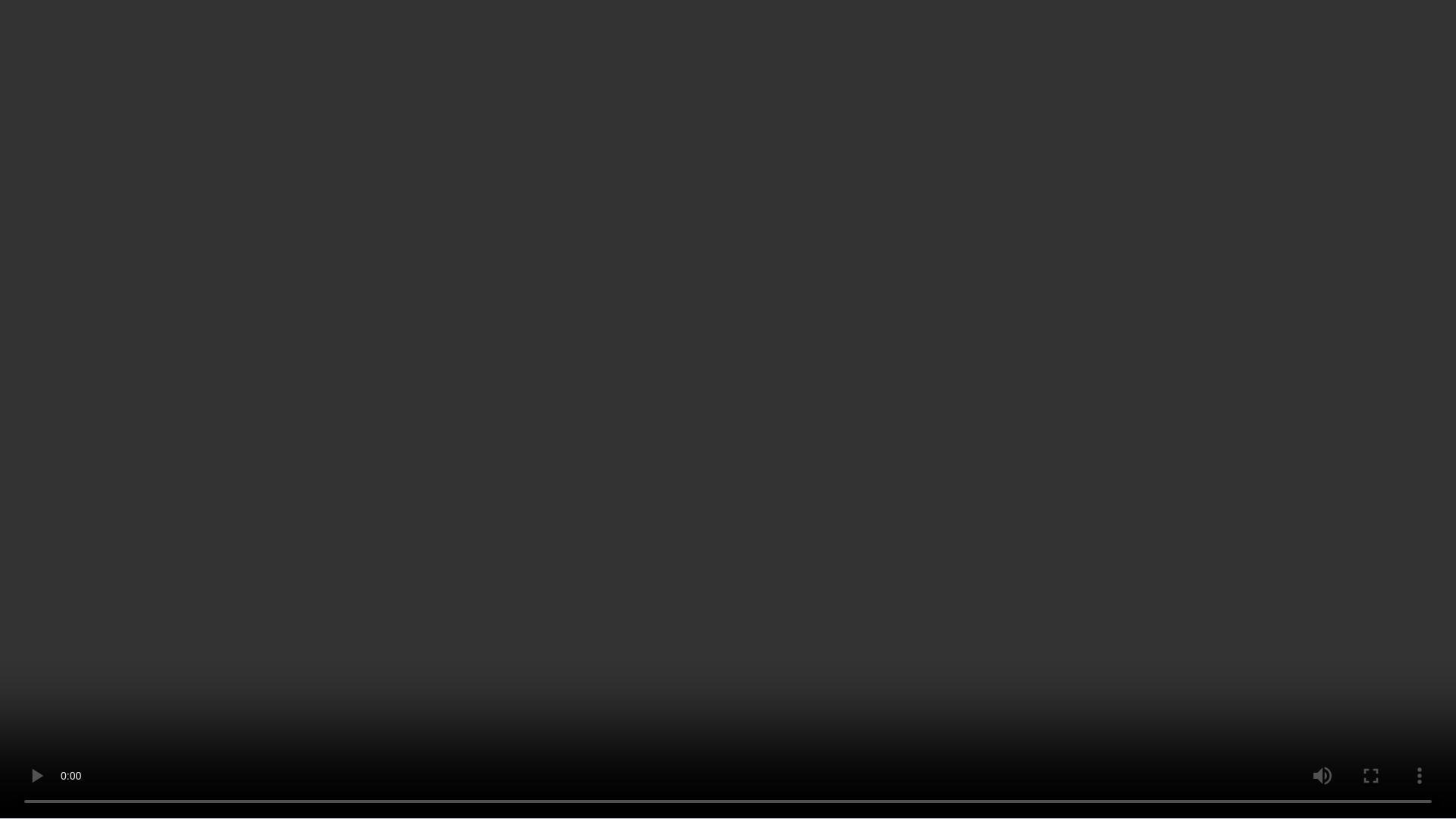
click at [411, 220] on video at bounding box center [728, 410] width 1456 height 819
